Goal: Task Accomplishment & Management: Complete application form

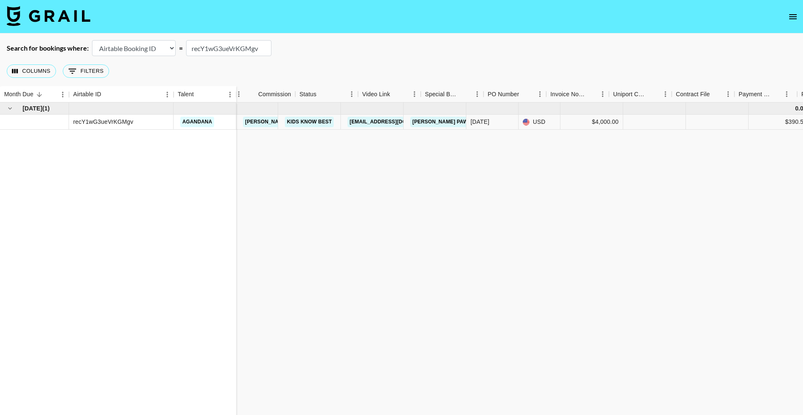
scroll to position [0, 516]
click at [73, 18] on img at bounding box center [49, 16] width 84 height 20
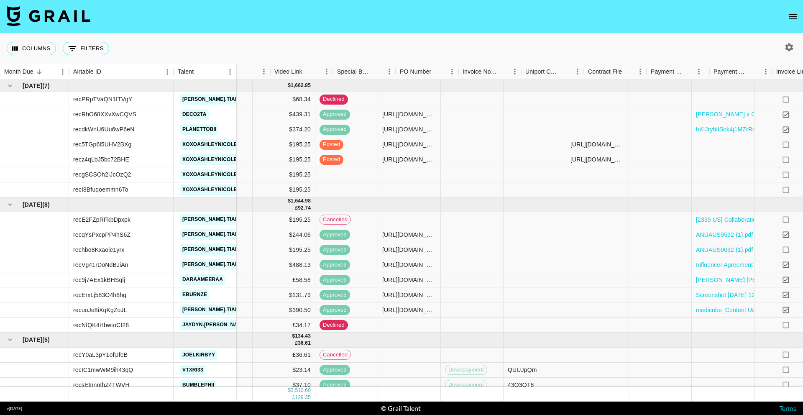
scroll to position [0, 669]
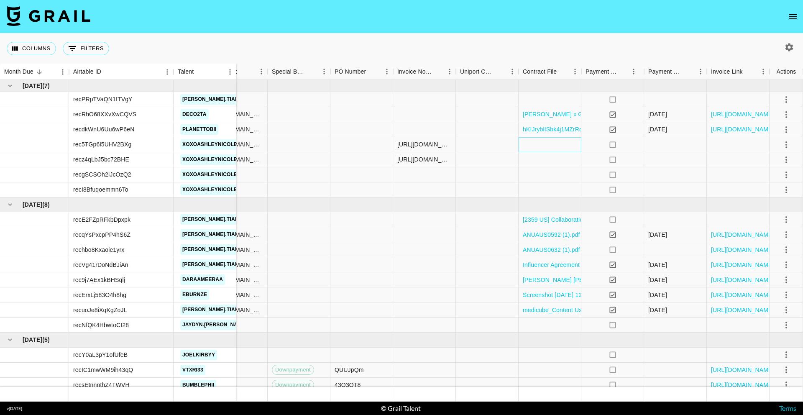
click at [550, 149] on div at bounding box center [550, 144] width 63 height 15
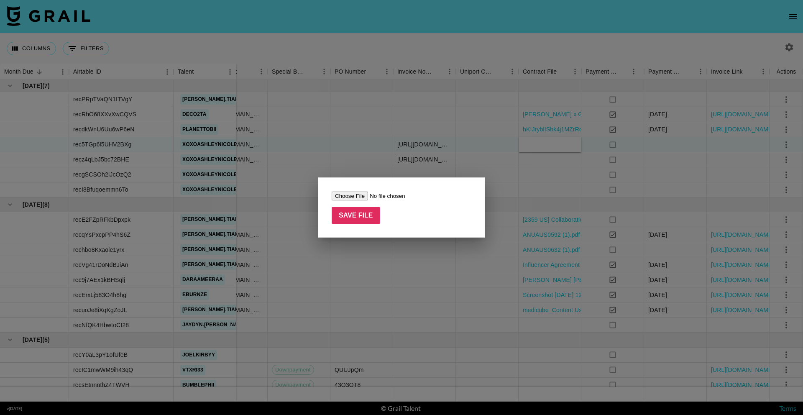
click at [350, 197] on input "file" at bounding box center [385, 196] width 106 height 9
type input "C:\fakepath\04rEhjaymiUnFgUNaOfjvHww5Fr21742305967212Influencer Agreement with …"
click at [363, 215] on input "Save File" at bounding box center [356, 215] width 49 height 17
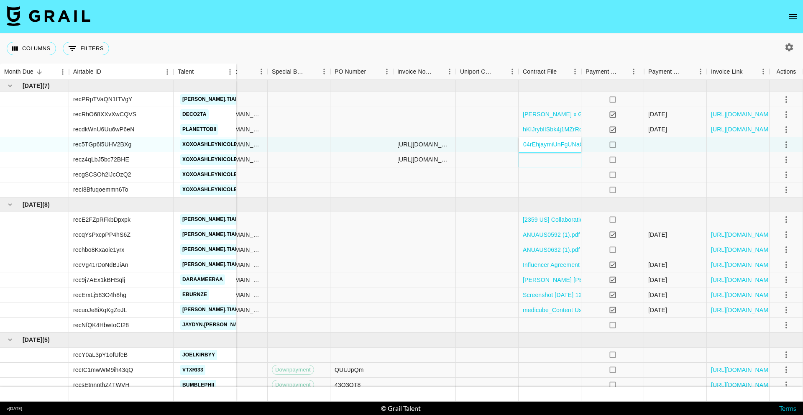
click at [548, 162] on div at bounding box center [550, 159] width 63 height 15
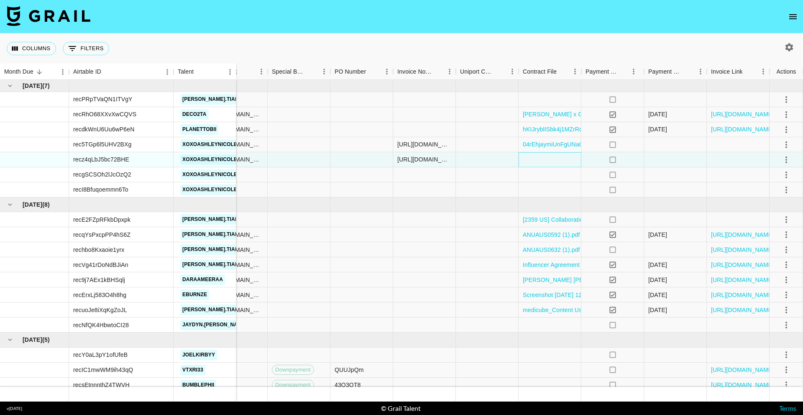
click at [548, 162] on div at bounding box center [550, 159] width 63 height 15
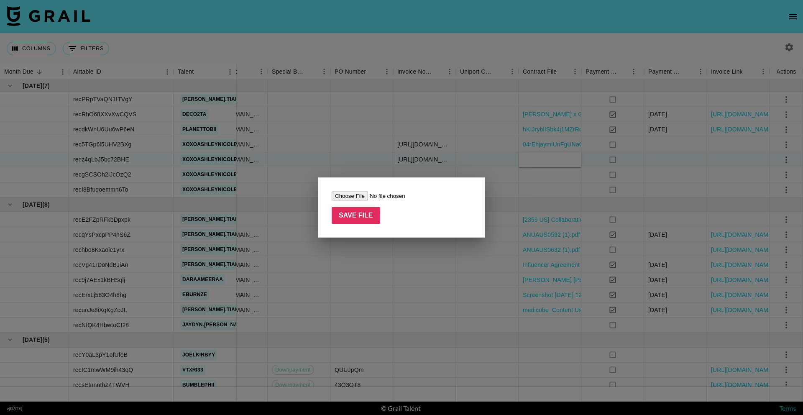
click at [352, 194] on input "file" at bounding box center [385, 196] width 106 height 9
type input "C:\fakepath\04rEhjaymiUnFgUNaOfjvHww5Fr21742305967212Influencer Agreement with …"
drag, startPoint x: 356, startPoint y: 220, endPoint x: 363, endPoint y: 217, distance: 7.3
click at [357, 220] on input "Save File" at bounding box center [356, 215] width 49 height 17
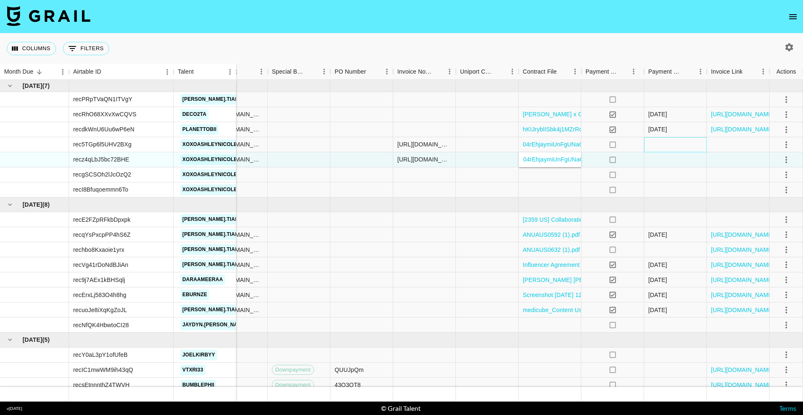
click at [694, 145] on div at bounding box center [675, 144] width 63 height 15
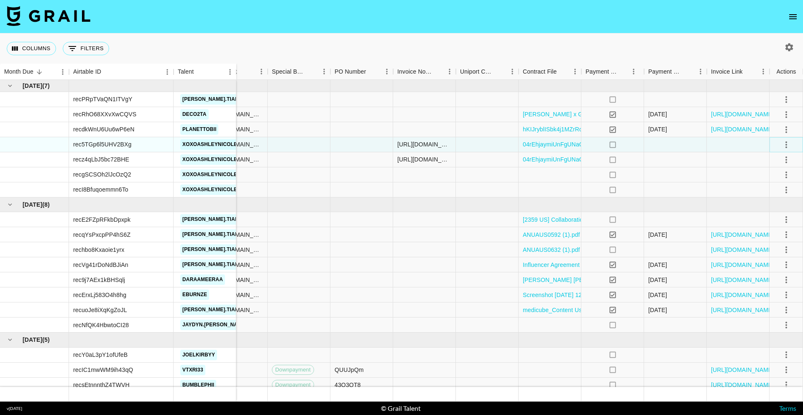
click at [790, 148] on icon "select merge strategy" at bounding box center [787, 145] width 10 height 10
click at [775, 224] on div "Approve" at bounding box center [769, 223] width 26 height 10
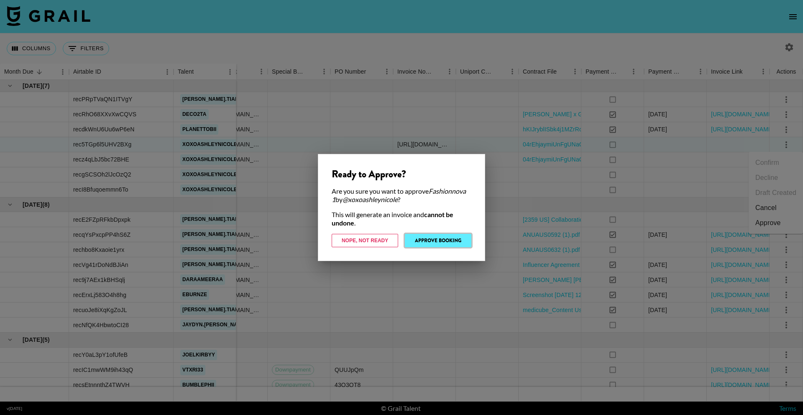
click at [456, 242] on button "Approve Booking" at bounding box center [438, 240] width 67 height 13
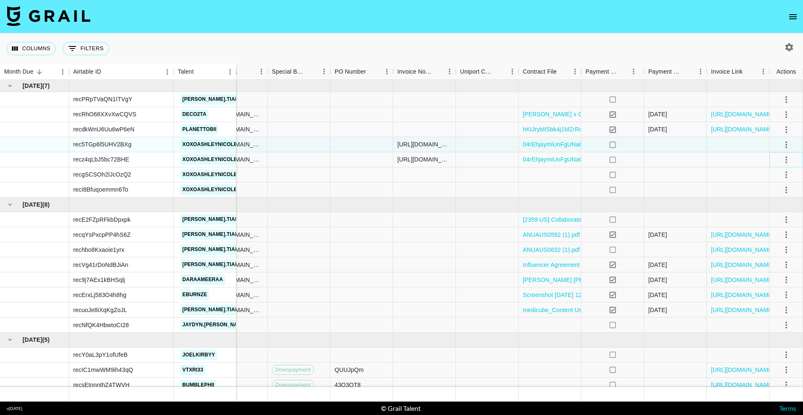
click at [789, 160] on icon "select merge strategy" at bounding box center [787, 160] width 10 height 10
click at [781, 236] on div "Approve" at bounding box center [769, 238] width 26 height 10
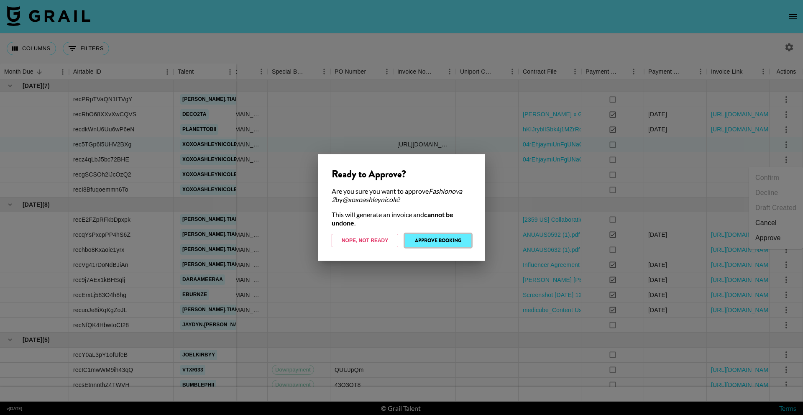
click at [433, 238] on button "Approve Booking" at bounding box center [438, 240] width 67 height 13
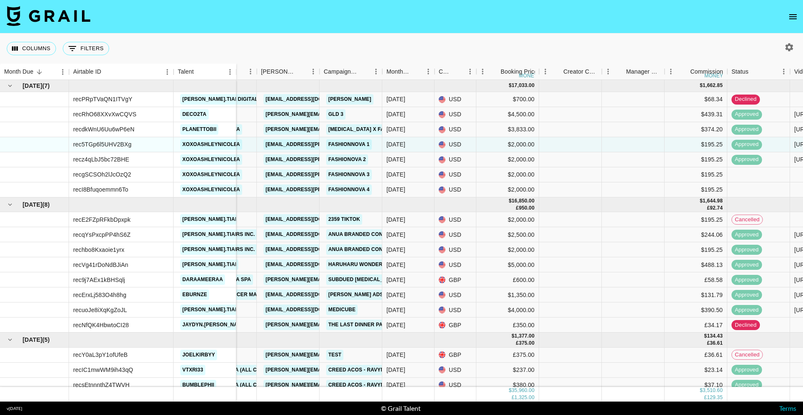
scroll to position [0, 84]
drag, startPoint x: 73, startPoint y: 47, endPoint x: 580, endPoint y: 30, distance: 507.4
click at [75, 46] on icon "Show filters" at bounding box center [72, 49] width 10 height 10
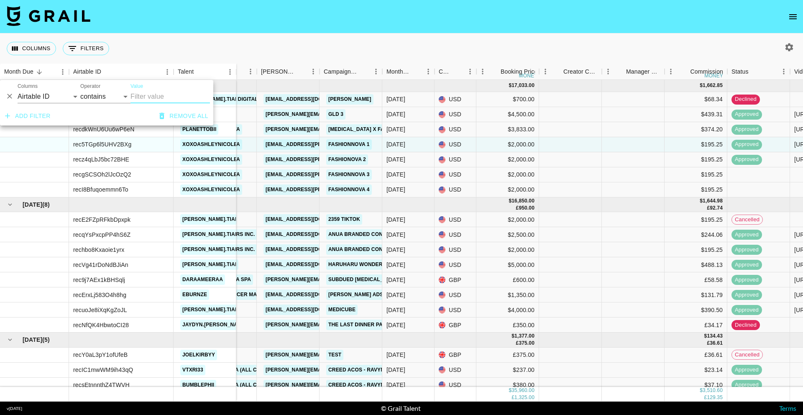
click at [794, 18] on icon "open drawer" at bounding box center [793, 17] width 10 height 10
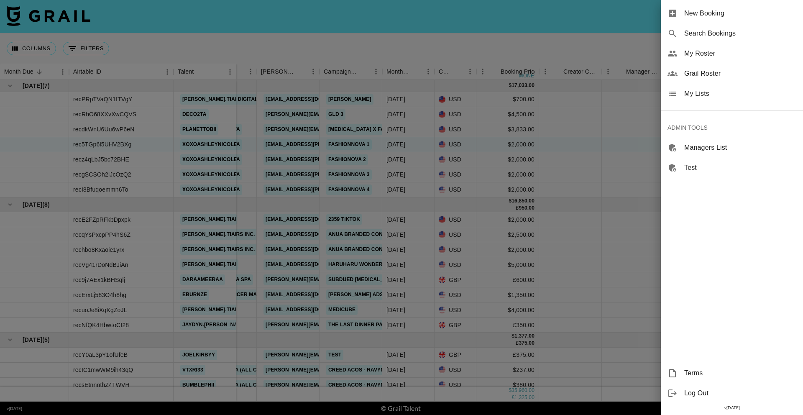
click at [731, 36] on span "Search Bookings" at bounding box center [740, 33] width 112 height 10
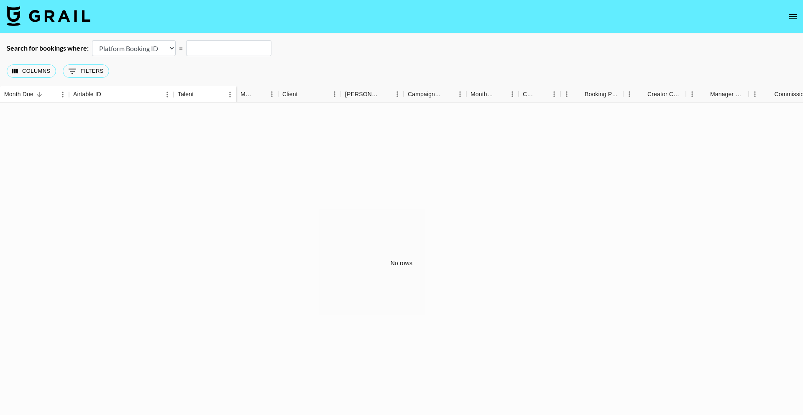
click at [155, 53] on select "Airtable Booking ID Platform Booking ID Platform Campaign ID" at bounding box center [134, 48] width 84 height 16
select select "airtableId"
click at [233, 46] on input "text" at bounding box center [228, 48] width 85 height 16
paste input "recVUD9PPYobQOPAG"
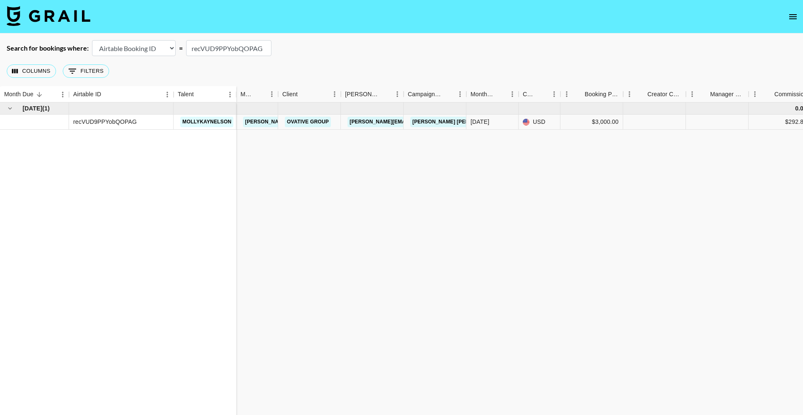
type input "recVUD9PPYobQOPAG"
click at [297, 121] on link "Ovative Group" at bounding box center [308, 122] width 46 height 10
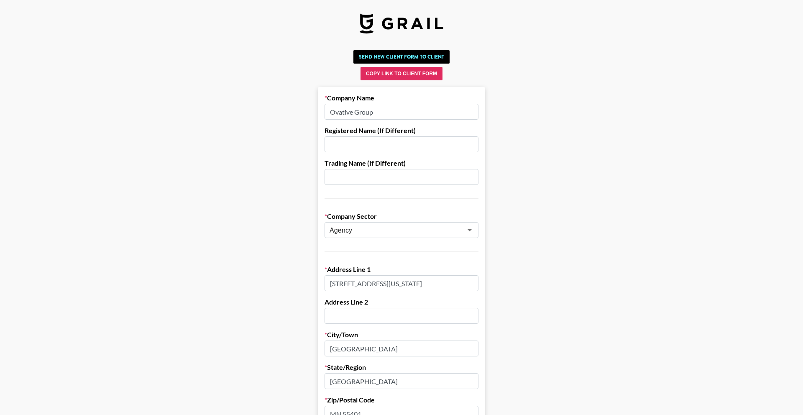
scroll to position [95, 0]
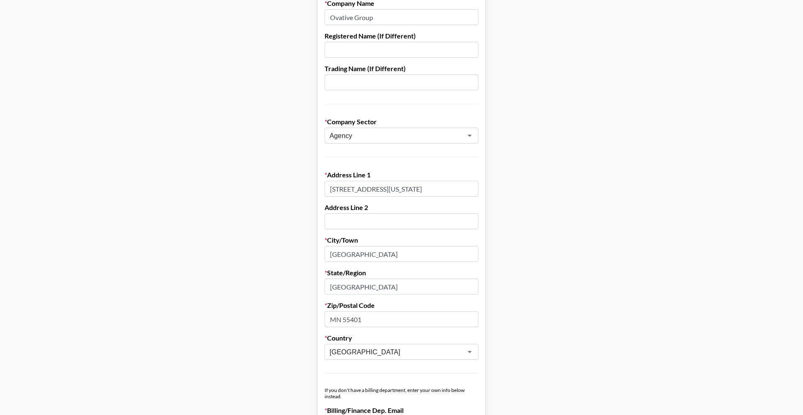
click at [335, 321] on input "MN 55401" at bounding box center [402, 319] width 154 height 16
type input "55401"
click at [521, 307] on main "Send New Client Form to Client Copy Link to Client Form Company Name Ovative Gr…" at bounding box center [402, 392] width 790 height 879
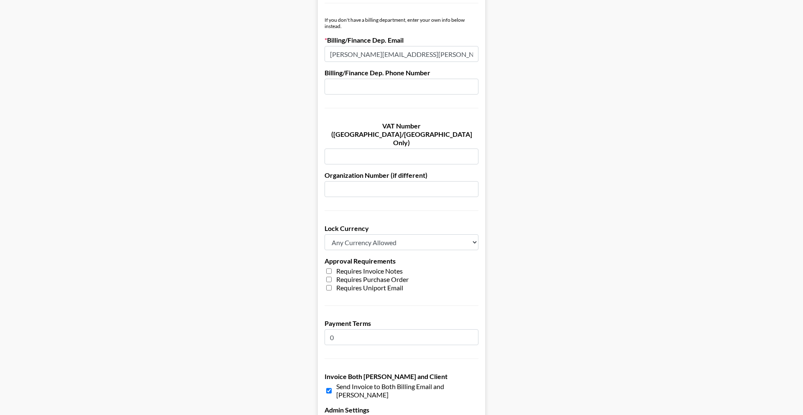
scroll to position [541, 0]
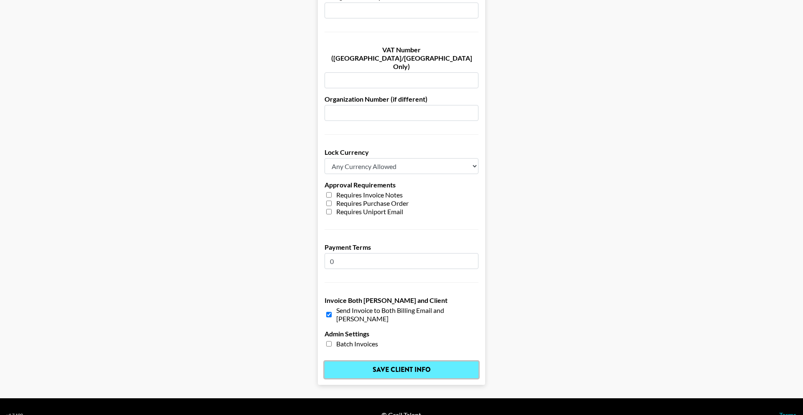
click at [416, 361] on input "Save Client Info" at bounding box center [402, 369] width 154 height 17
